Goal: Information Seeking & Learning: Learn about a topic

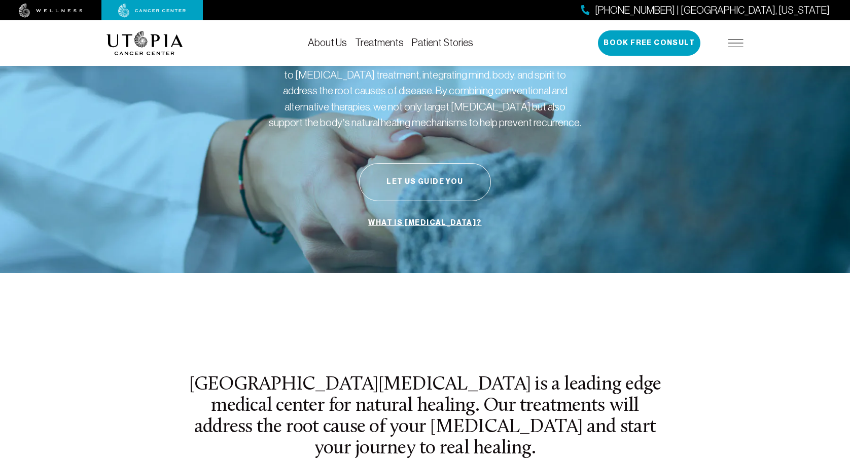
scroll to position [208, 0]
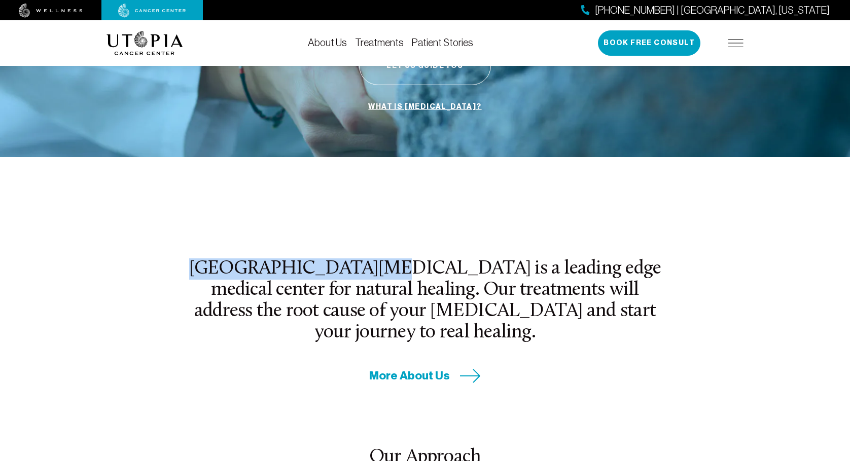
drag, startPoint x: 206, startPoint y: 269, endPoint x: 373, endPoint y: 265, distance: 166.8
click at [373, 265] on h2 "Utopia Cancer Center is a leading edge medical center for natural healing. Our …" at bounding box center [425, 302] width 475 height 86
copy h2 "Utopia Cancer Center"
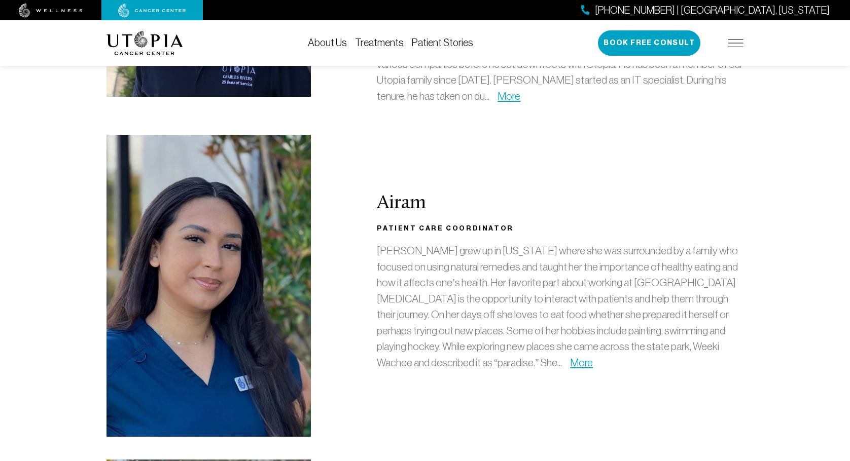
scroll to position [2427, 0]
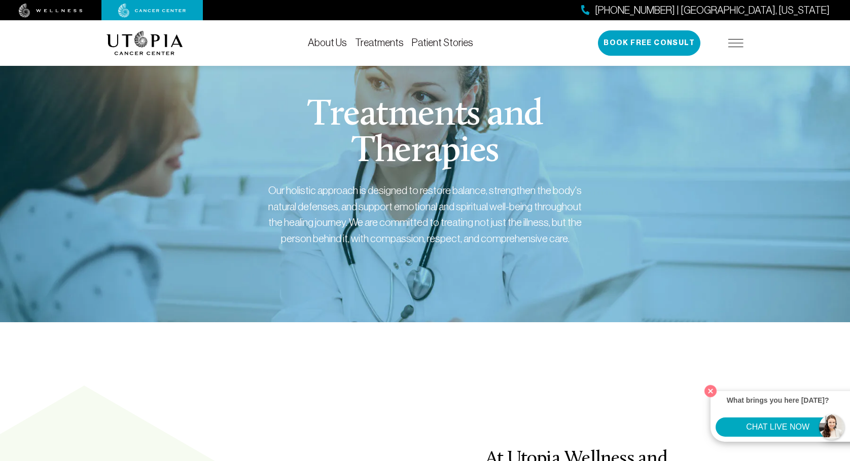
click at [356, 40] on link "Treatments" at bounding box center [379, 42] width 49 height 11
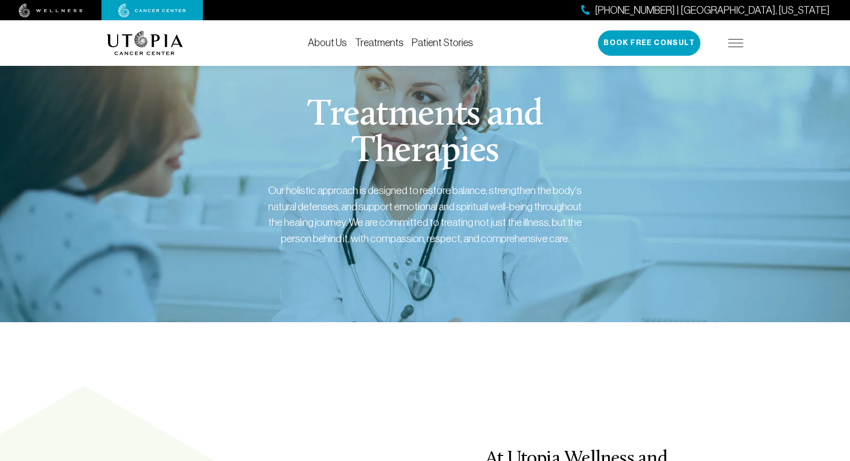
click at [355, 44] on link "Treatments" at bounding box center [379, 42] width 49 height 11
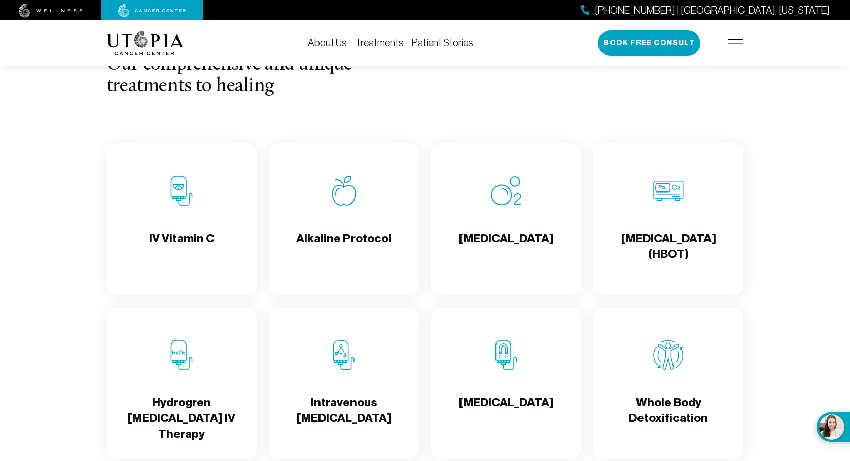
scroll to position [1048, 0]
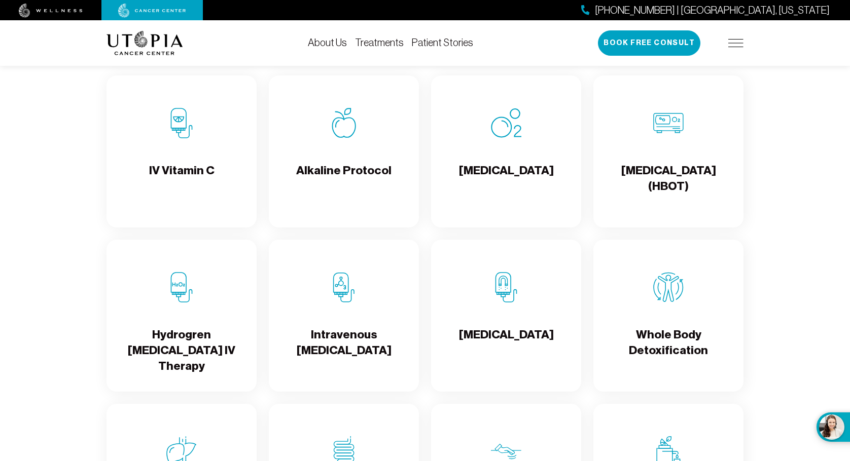
click at [332, 175] on h4 "Alkaline Protocol" at bounding box center [343, 179] width 95 height 33
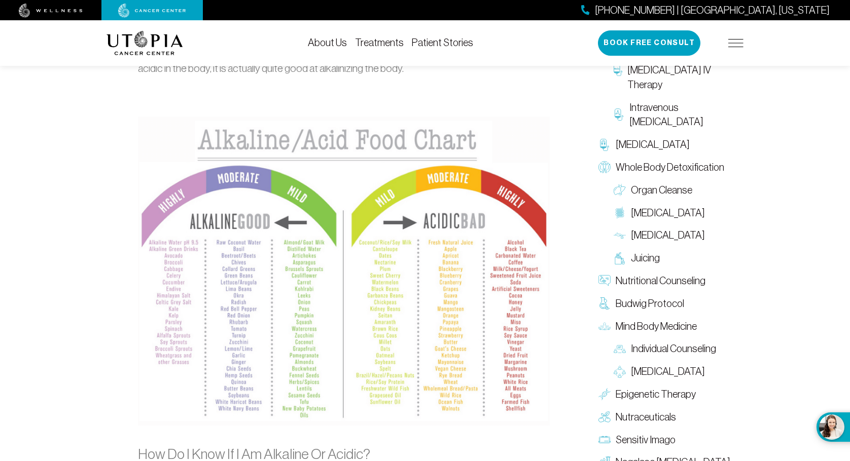
scroll to position [946, 0]
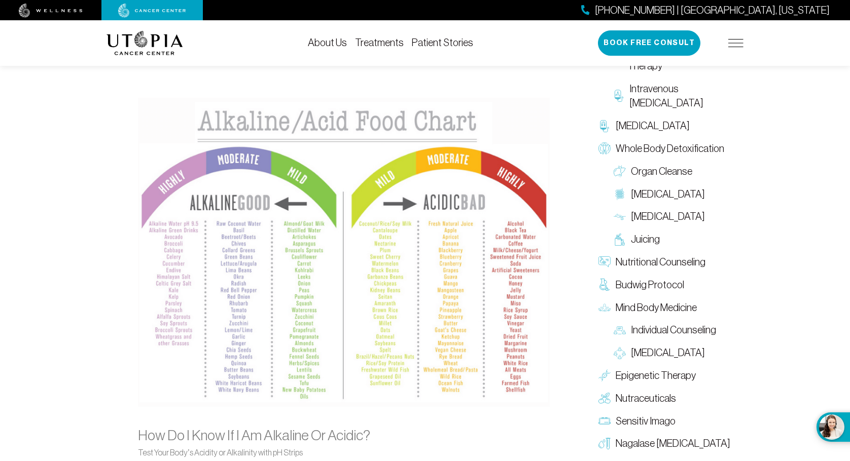
click at [248, 234] on img at bounding box center [344, 252] width 412 height 309
